Goal: Task Accomplishment & Management: Manage account settings

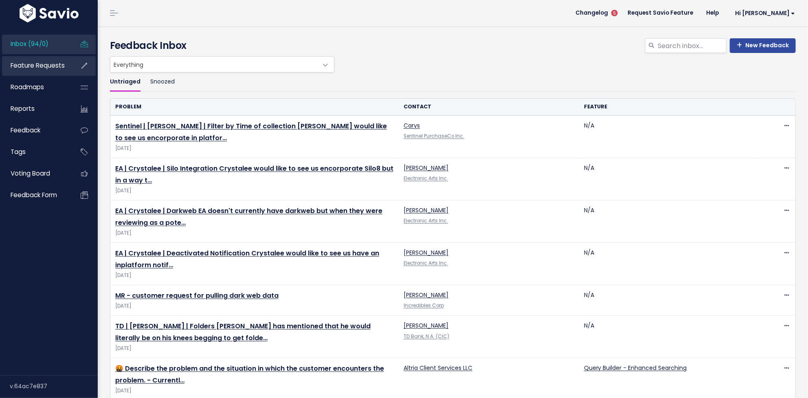
click at [45, 65] on span "Feature Requests" at bounding box center [38, 65] width 54 height 9
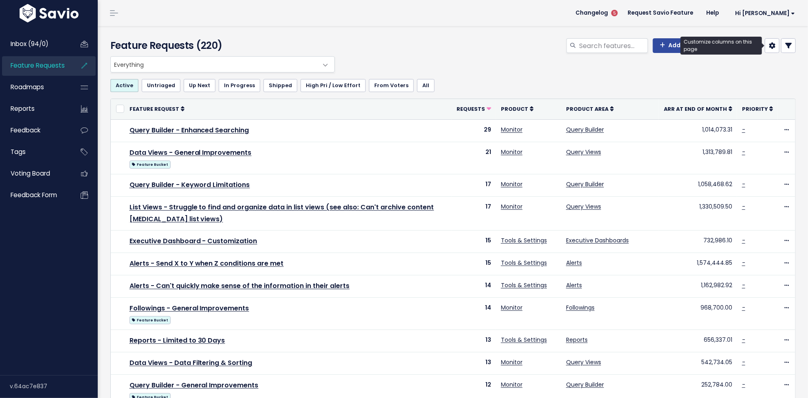
click at [771, 46] on icon at bounding box center [772, 45] width 7 height 7
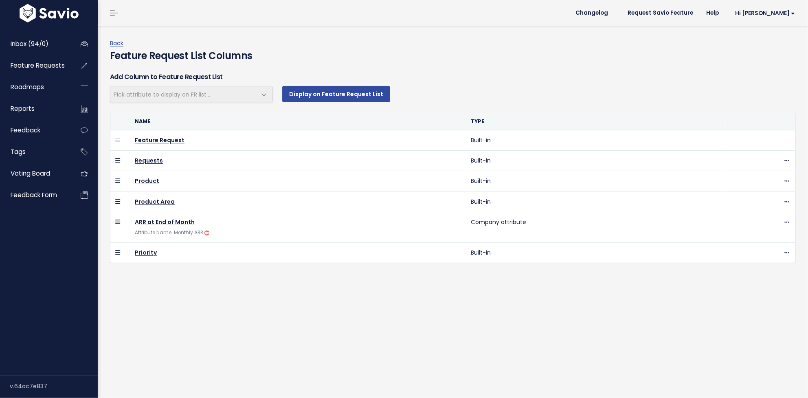
select select
click at [115, 46] on link "Back" at bounding box center [116, 43] width 13 height 8
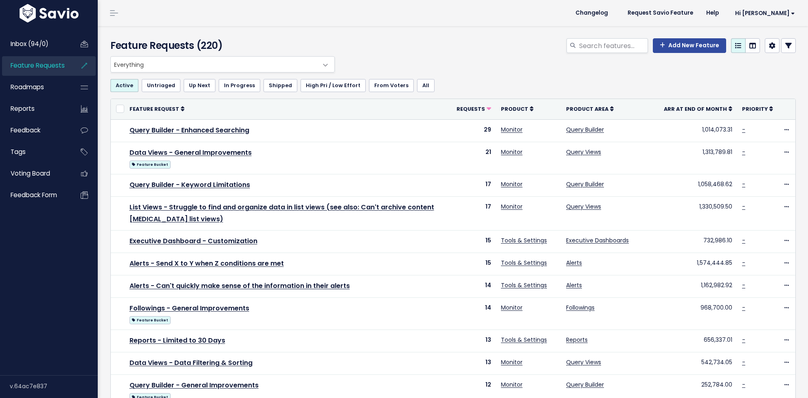
select select
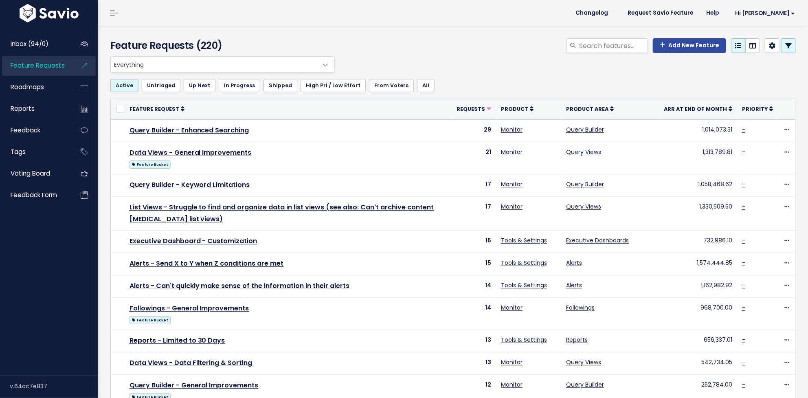
select select
click at [791, 47] on icon at bounding box center [788, 45] width 7 height 7
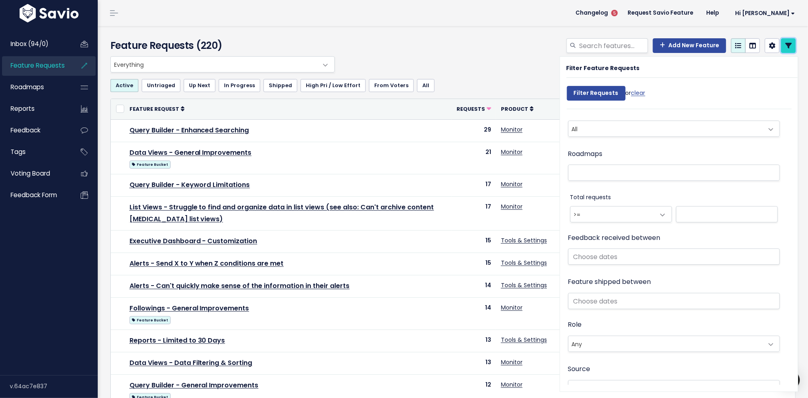
scroll to position [420, 0]
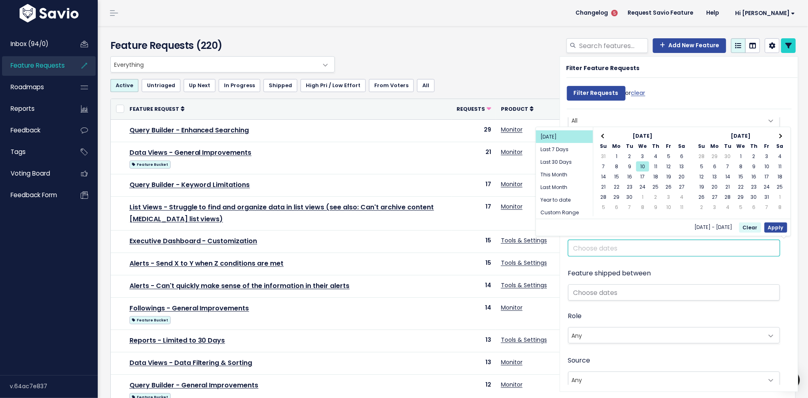
click at [604, 243] on input "text" at bounding box center [674, 248] width 212 height 16
click at [603, 134] on span at bounding box center [603, 136] width 4 height 4
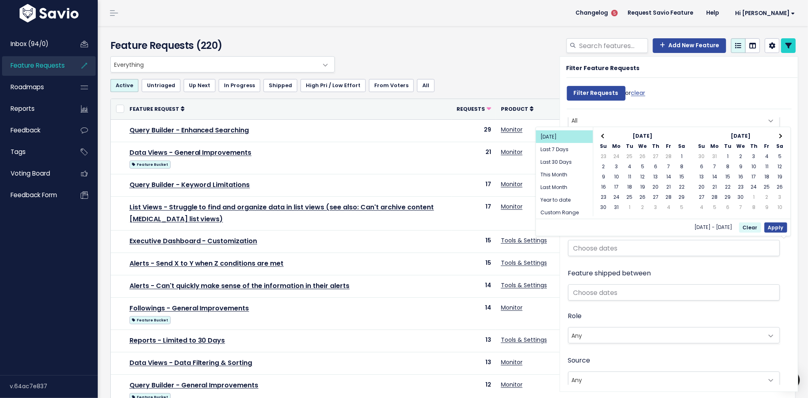
click at [603, 134] on span at bounding box center [603, 136] width 4 height 4
click at [781, 136] on span at bounding box center [779, 136] width 4 height 4
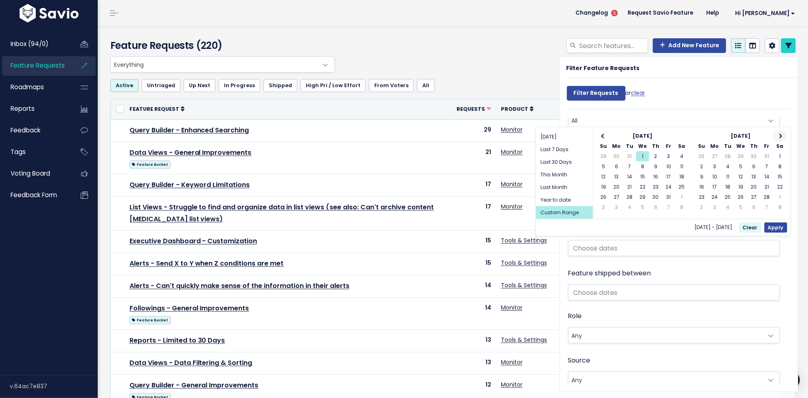
click at [780, 135] on span at bounding box center [779, 136] width 4 height 4
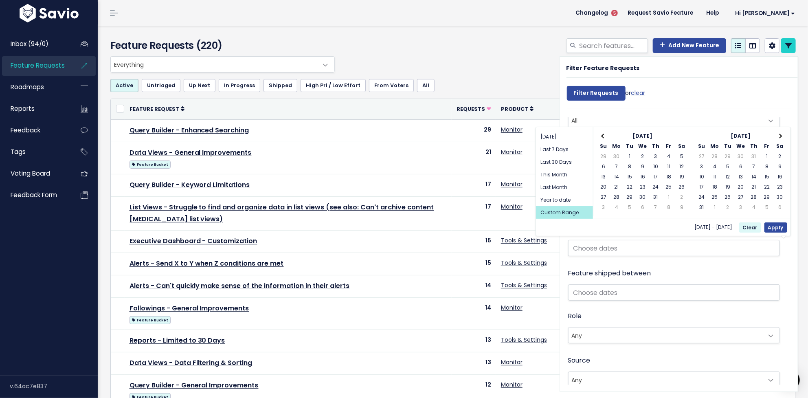
click at [780, 135] on span at bounding box center [779, 136] width 4 height 4
click at [602, 136] on span at bounding box center [603, 136] width 4 height 4
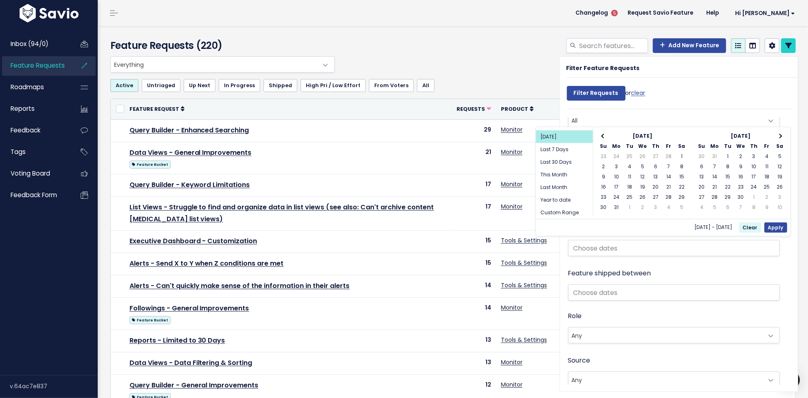
click at [602, 136] on span at bounding box center [603, 136] width 4 height 4
click at [781, 136] on span at bounding box center [779, 136] width 4 height 4
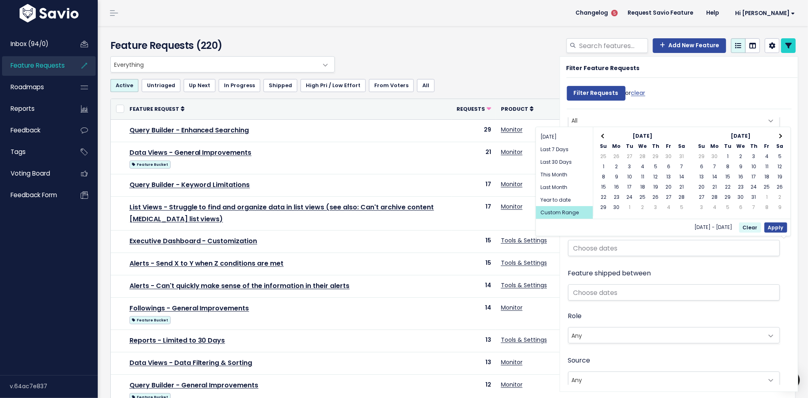
click at [781, 136] on span at bounding box center [779, 136] width 4 height 4
click at [557, 199] on li "Year to date" at bounding box center [564, 199] width 57 height 13
type input "Jan 1 2025 - Sep 10 2025 (Year to date)"
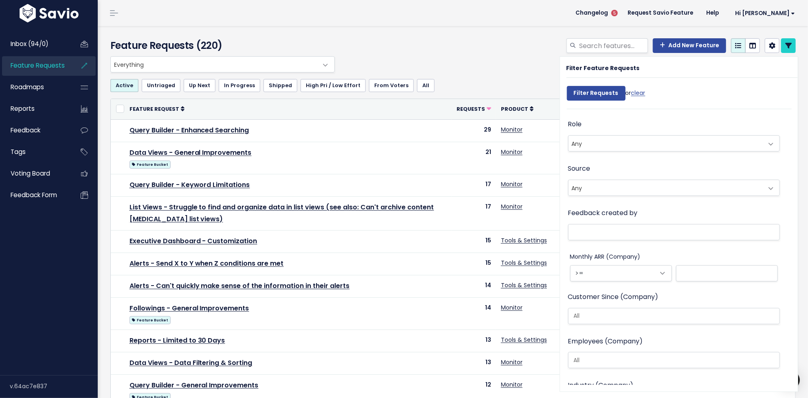
scroll to position [541, 0]
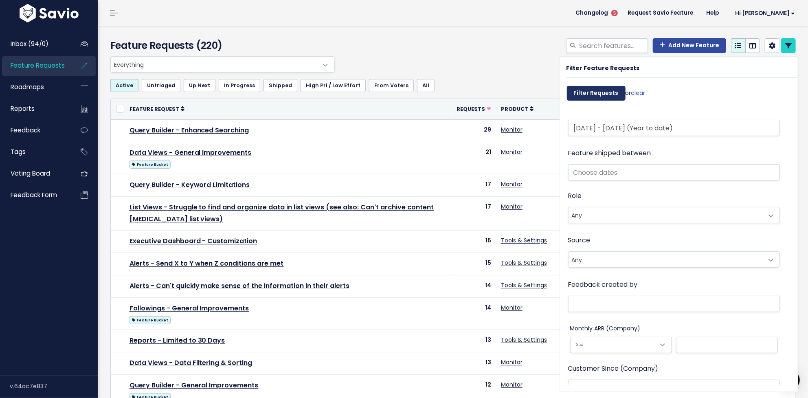
click at [585, 90] on input "Filter Requests" at bounding box center [596, 93] width 59 height 15
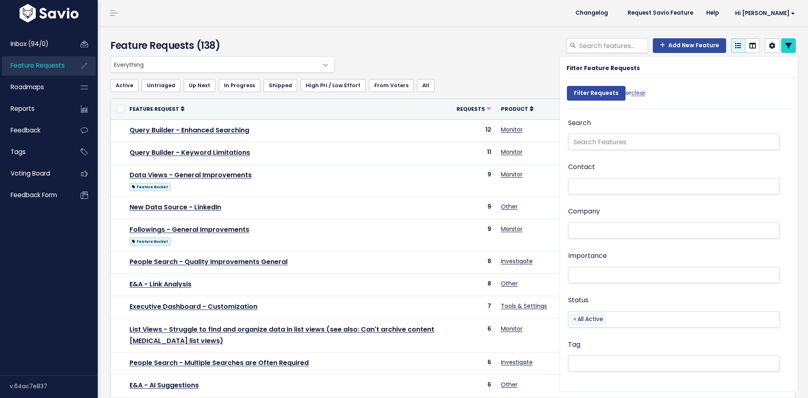
select select
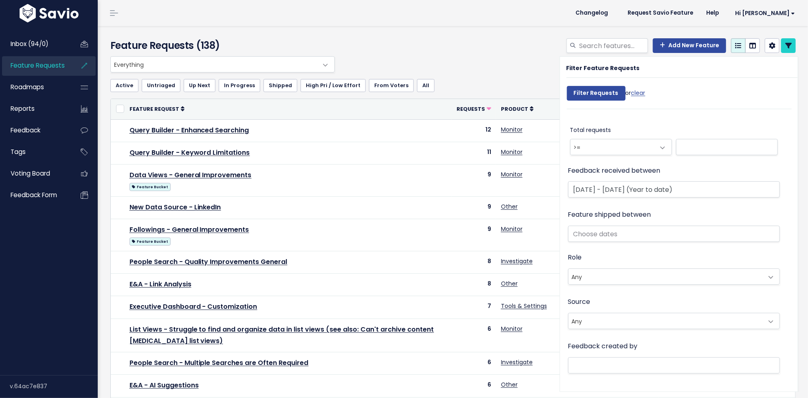
select select
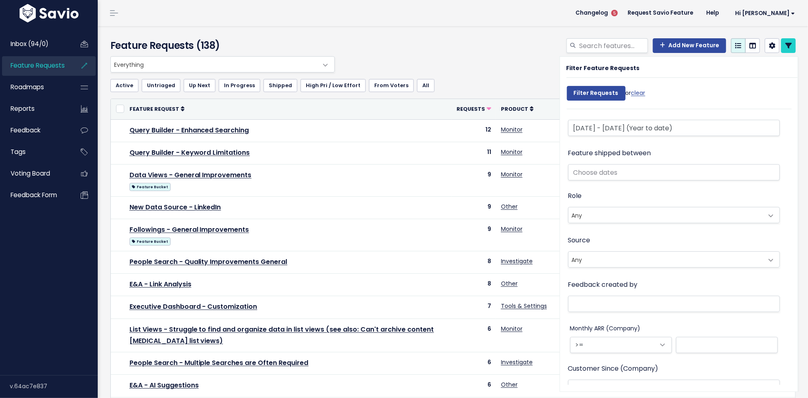
click at [535, 63] on div "Everything Any Product: Any Product Area Any Product: No Product Area No Produc…" at bounding box center [450, 64] width 685 height 16
click at [790, 46] on icon at bounding box center [788, 45] width 7 height 7
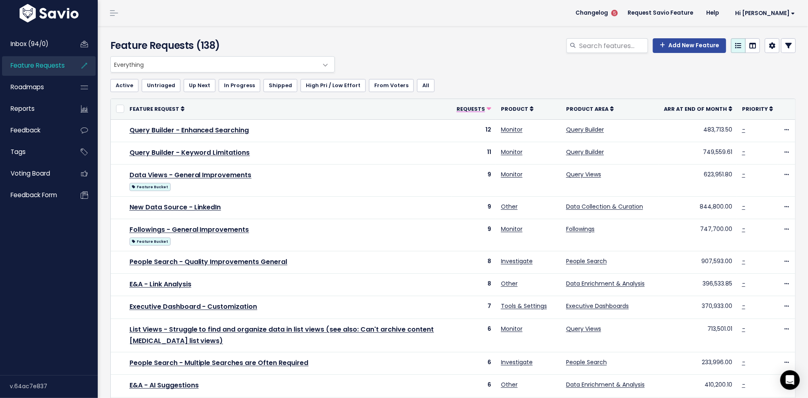
click at [482, 109] on span "Requests" at bounding box center [470, 108] width 28 height 7
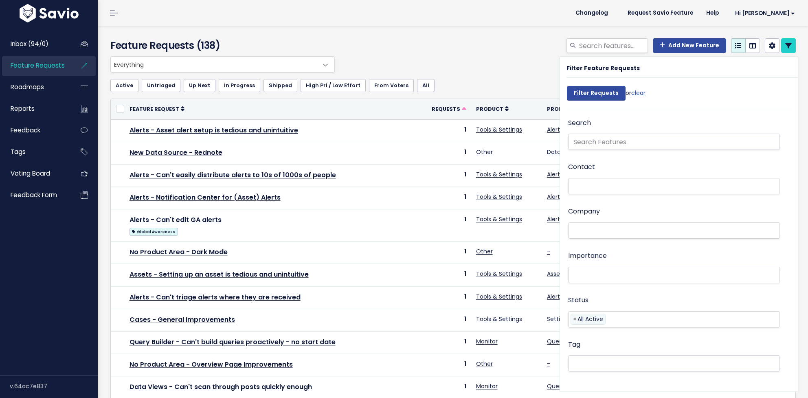
select select
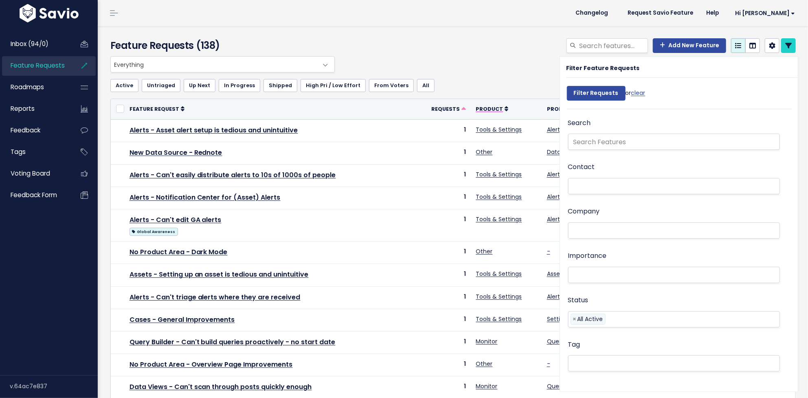
select select
click at [451, 107] on span "Requests" at bounding box center [445, 108] width 28 height 7
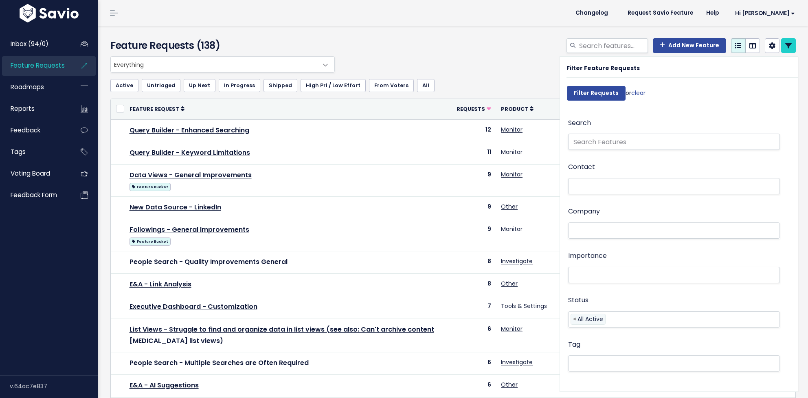
select select
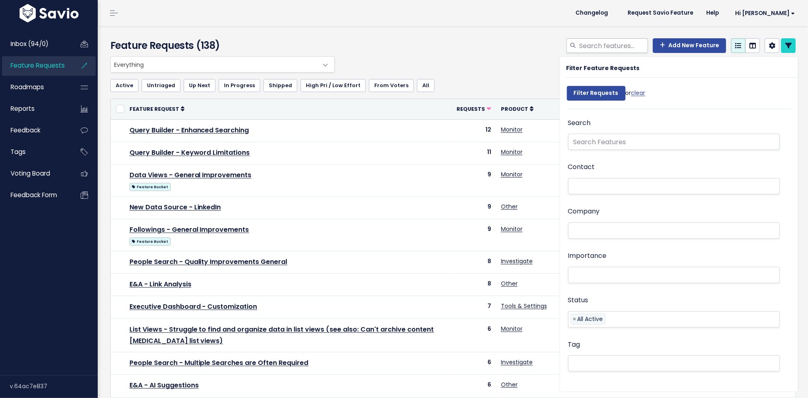
select select
click at [787, 46] on icon at bounding box center [788, 45] width 7 height 7
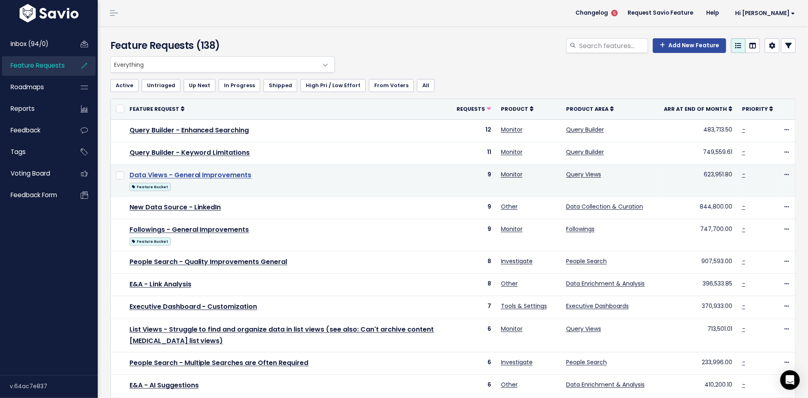
click at [226, 172] on link "Data Views - General Improvements" at bounding box center [190, 174] width 122 height 9
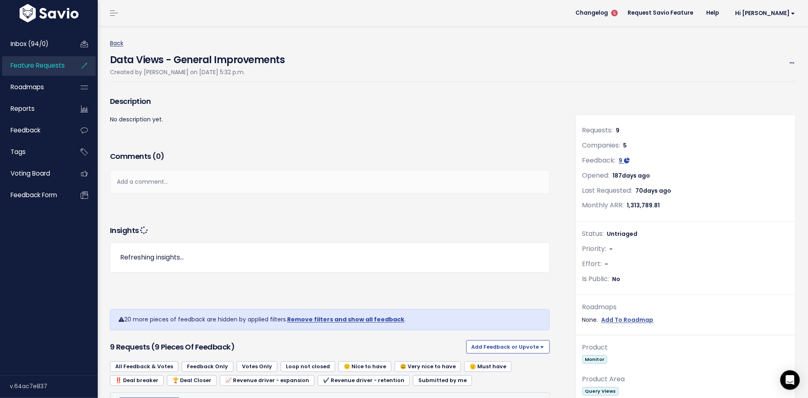
click at [119, 42] on link "Back" at bounding box center [116, 43] width 13 height 8
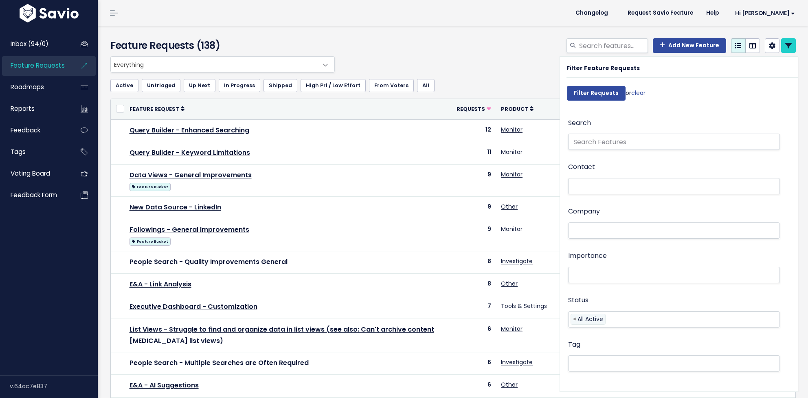
select select
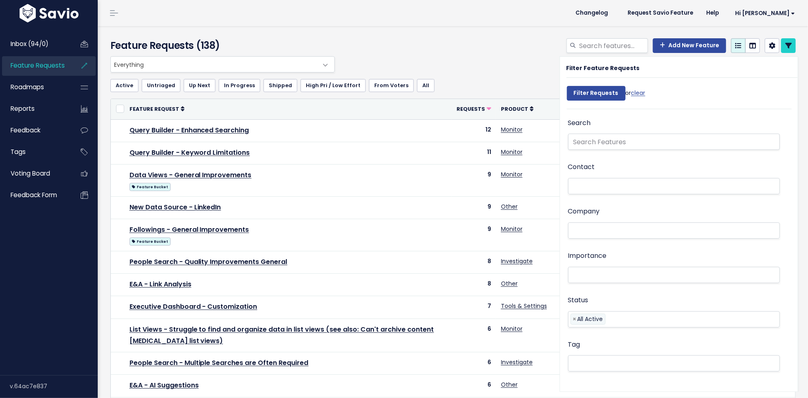
select select
click at [790, 45] on icon at bounding box center [788, 45] width 7 height 7
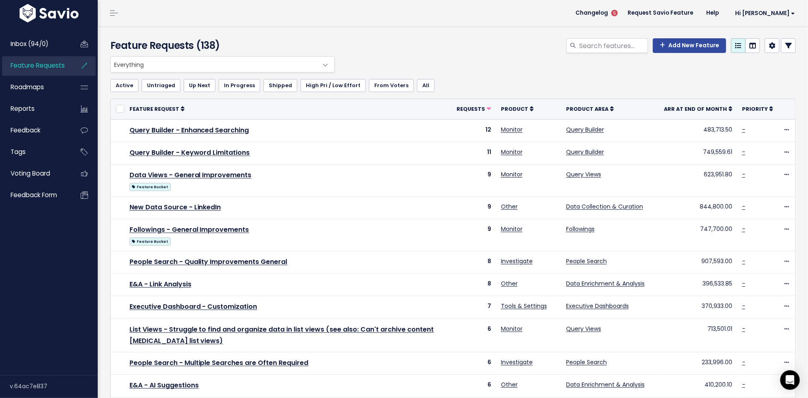
click at [788, 48] on icon at bounding box center [788, 45] width 7 height 7
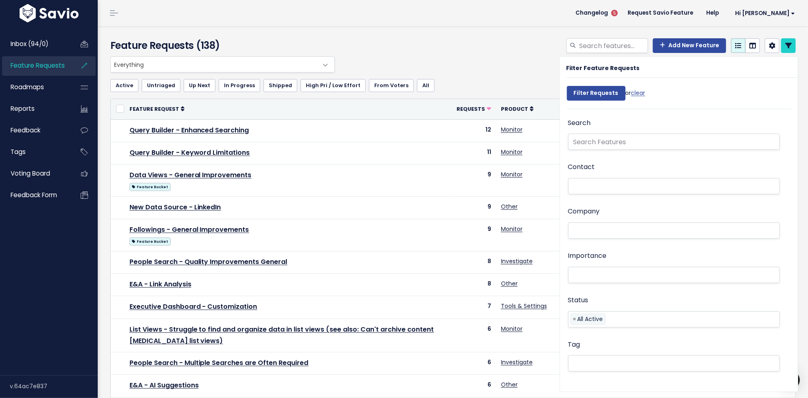
click at [611, 320] on input "search" at bounding box center [609, 319] width 4 height 10
click at [648, 115] on form "Filter Requests or clear Search Contact Company Importance Not Set 🙂 Nice to ha…" at bounding box center [675, 233] width 231 height 303
click at [611, 315] on li at bounding box center [671, 313] width 203 height 9
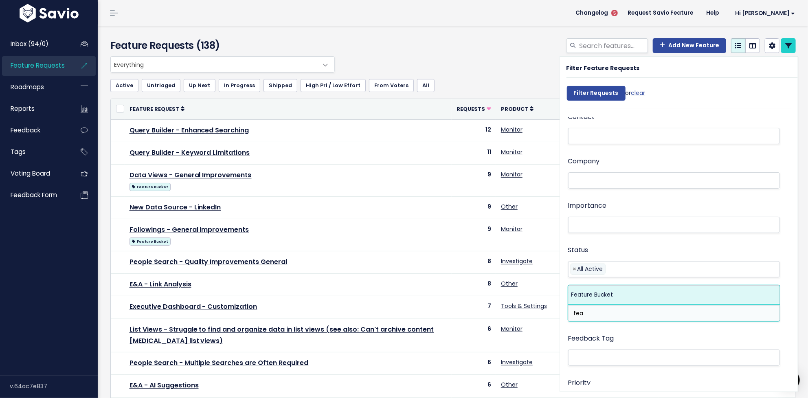
type input "fea"
click at [601, 313] on li "fea" at bounding box center [671, 313] width 203 height 9
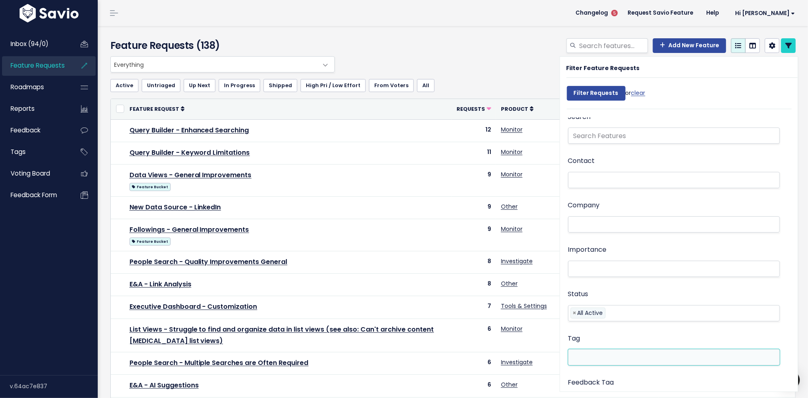
scroll to position [0, 0]
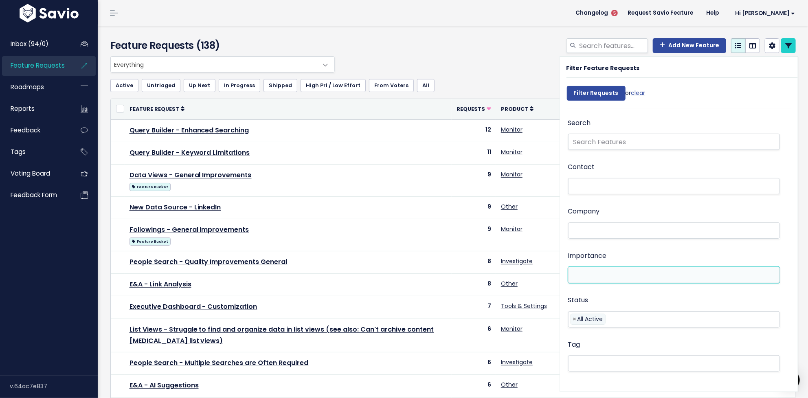
click at [639, 277] on li at bounding box center [671, 274] width 203 height 10
click at [641, 298] on div "Status All Active Untriaged Under Consideration Planned In Progress Shipped Clo…" at bounding box center [674, 311] width 212 height 35
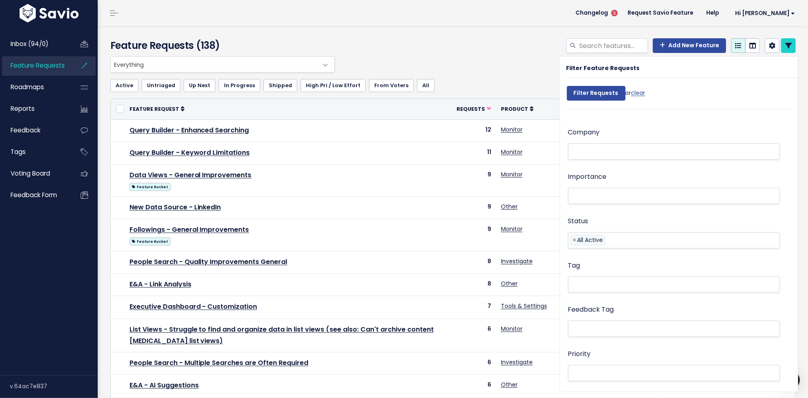
scroll to position [82, 0]
click at [626, 278] on li at bounding box center [671, 281] width 203 height 9
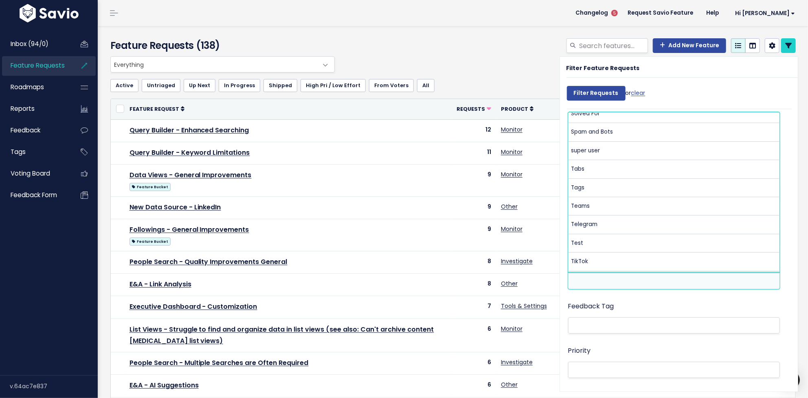
scroll to position [1547, 0]
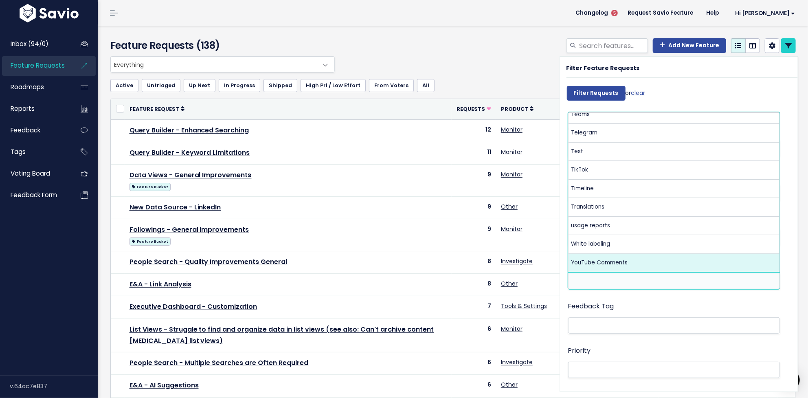
click at [646, 309] on div "Feedback Tag" at bounding box center [674, 317] width 212 height 35
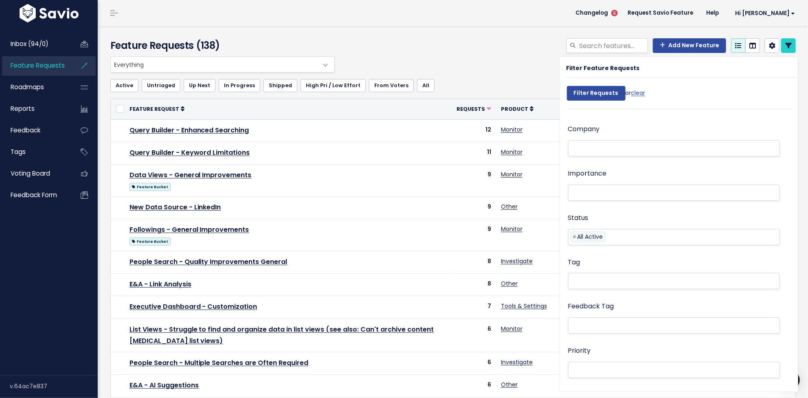
scroll to position [104, 0]
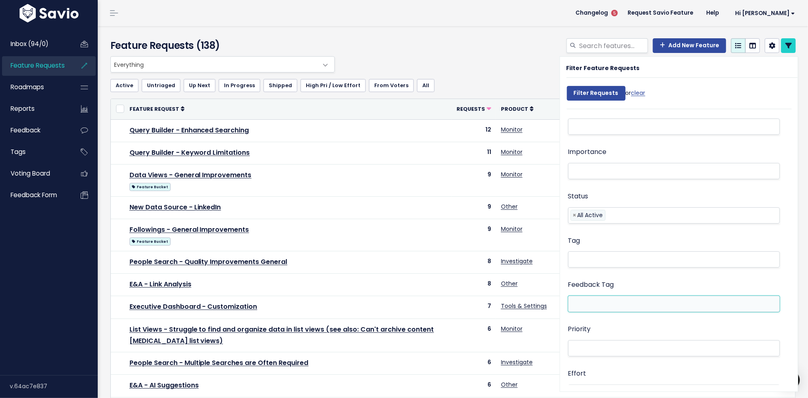
click at [637, 308] on ul at bounding box center [673, 303] width 211 height 15
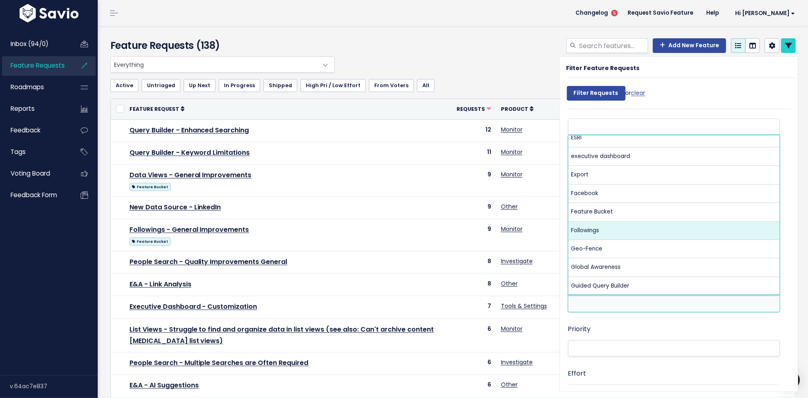
scroll to position [505, 0]
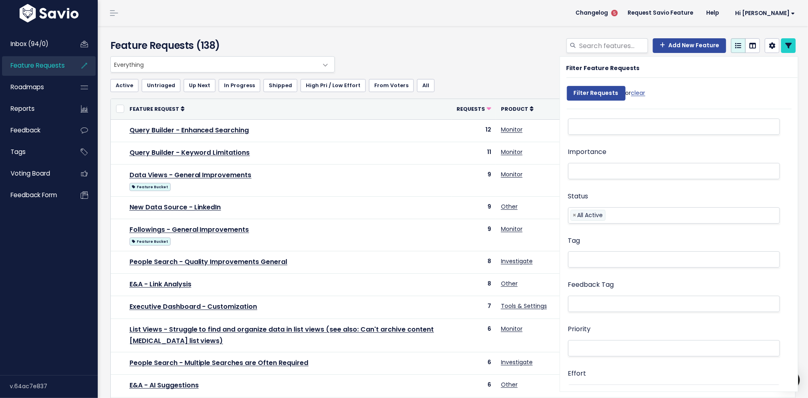
click at [641, 325] on div "Priority Not Set Low Medium High" at bounding box center [674, 340] width 212 height 35
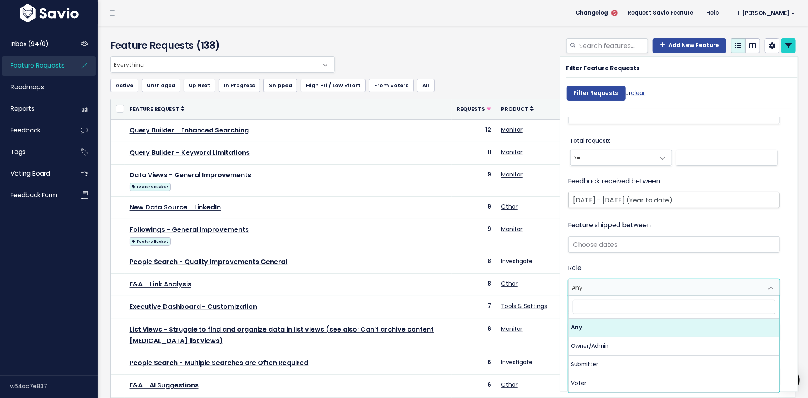
click at [641, 288] on span "Any" at bounding box center [665, 286] width 195 height 15
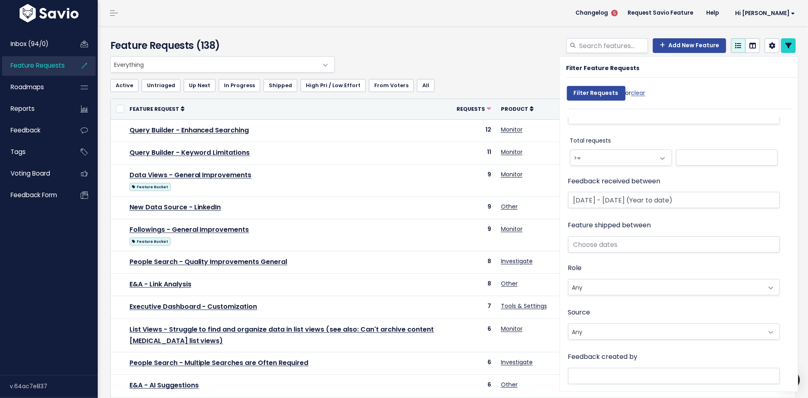
click at [641, 288] on span "Any" at bounding box center [665, 286] width 195 height 15
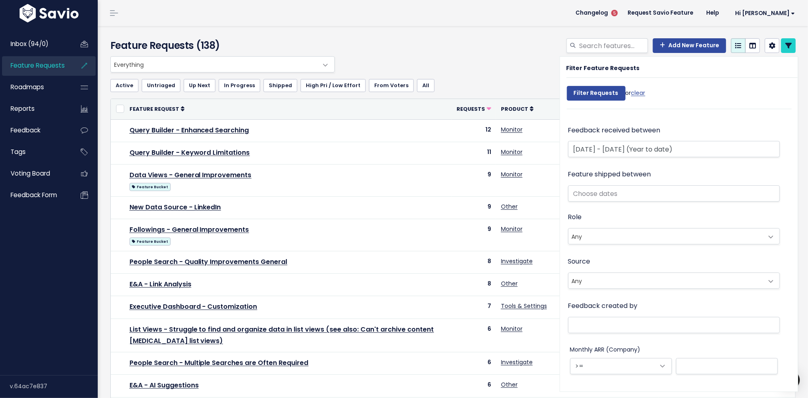
scroll to position [524, 0]
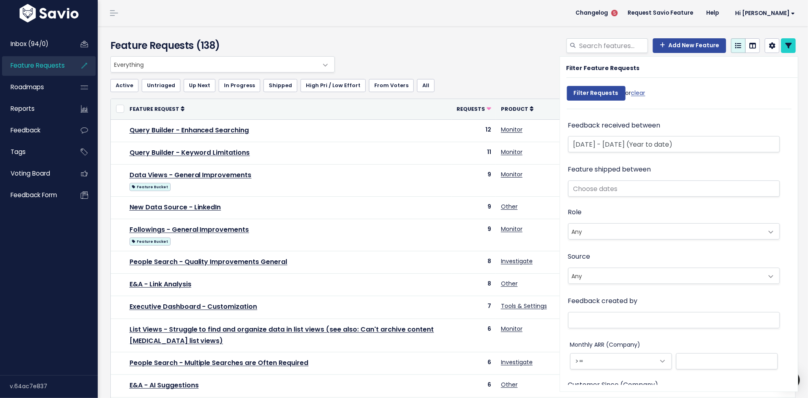
click at [639, 278] on span "Any" at bounding box center [665, 275] width 195 height 15
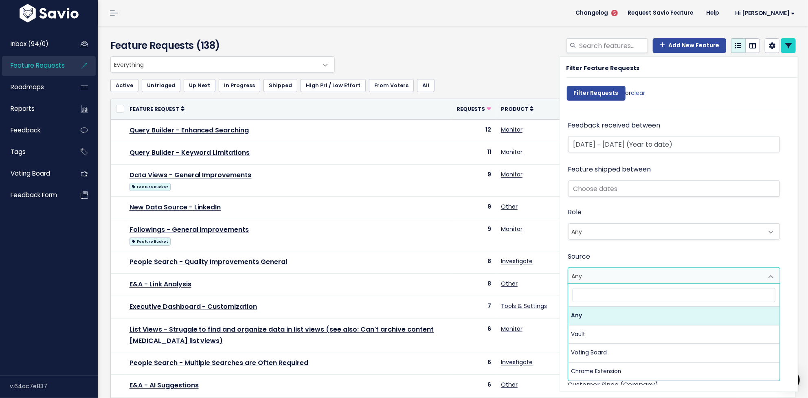
click at [639, 278] on span "Any" at bounding box center [665, 275] width 195 height 15
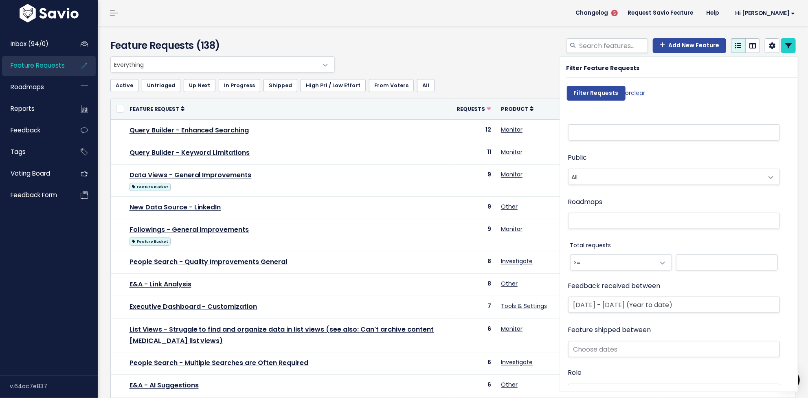
scroll to position [0, 0]
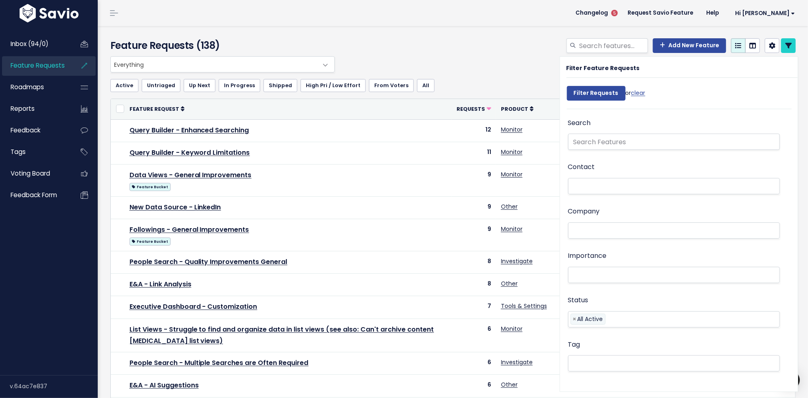
click at [526, 57] on div "Everything Any Product: Any Product Area Any Product: No Product Area No Produc…" at bounding box center [450, 64] width 685 height 16
click at [794, 41] on link at bounding box center [788, 45] width 15 height 15
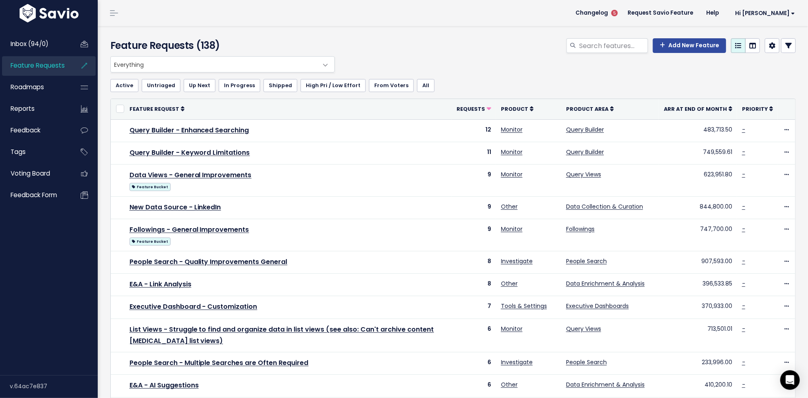
click at [189, 61] on span "Everything" at bounding box center [214, 64] width 207 height 15
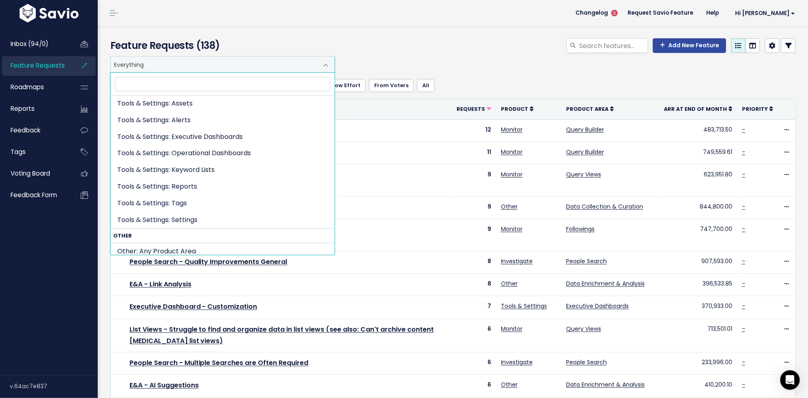
scroll to position [166, 0]
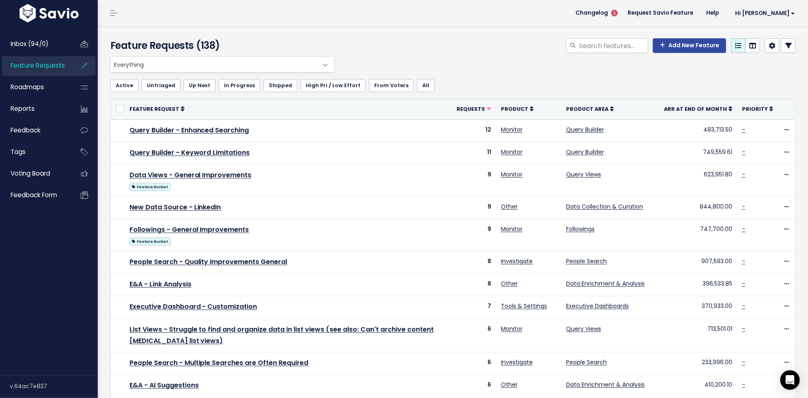
click at [406, 44] on div "Add New Feature" at bounding box center [569, 47] width 465 height 18
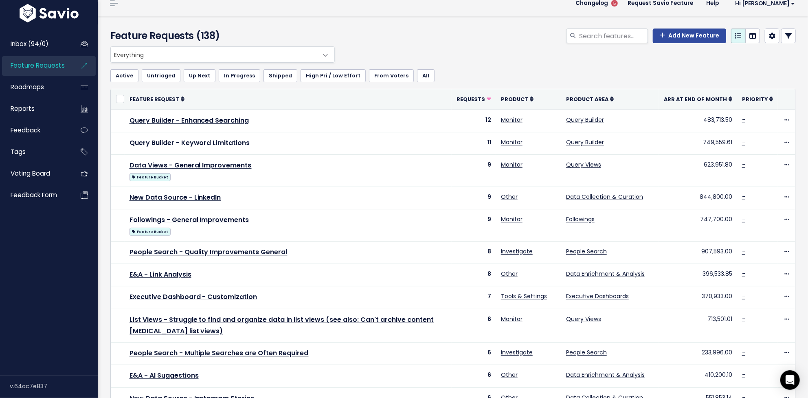
scroll to position [11, 0]
